Goal: Register for event/course

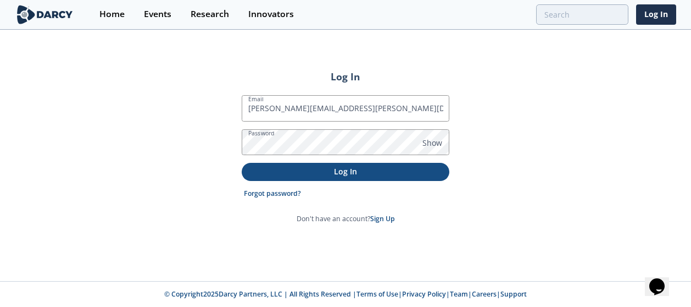
click at [338, 165] on p "Log In" at bounding box center [345, 171] width 192 height 12
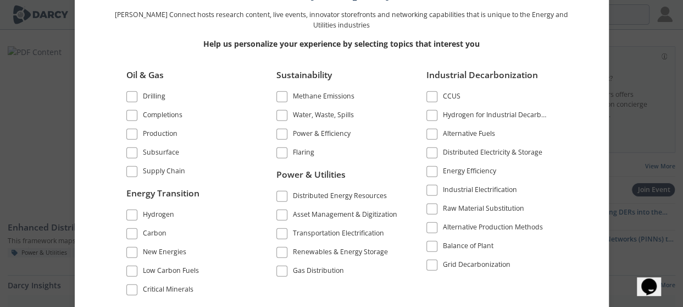
click at [130, 151] on span at bounding box center [132, 153] width 8 height 8
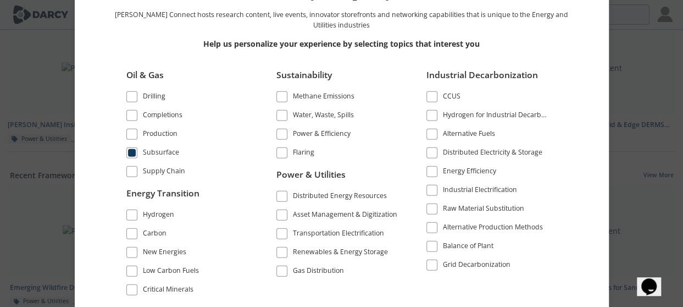
scroll to position [281, 0]
click at [373, 284] on div "Oil & Gas Drilling Completions Production" at bounding box center [342, 181] width 462 height 240
click at [31, 77] on div "Welcome to Darcy Connect Darcy Connect hosts research content, live events, inn…" at bounding box center [341, 153] width 683 height 307
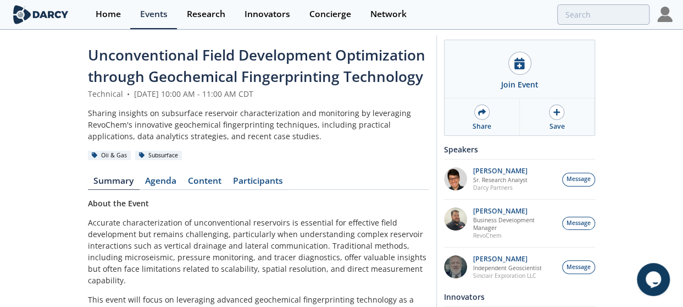
scroll to position [5, 0]
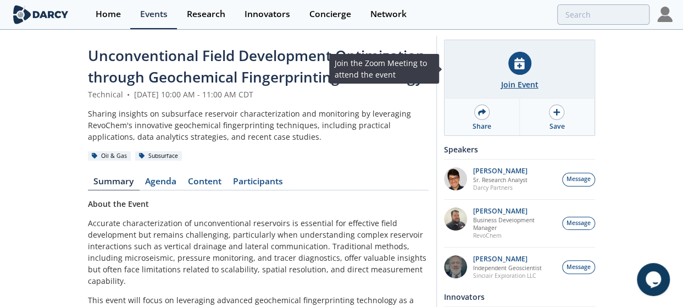
click at [509, 80] on div "Join Event" at bounding box center [519, 85] width 37 height 12
click at [518, 72] on div at bounding box center [519, 63] width 23 height 23
